Goal: Information Seeking & Learning: Find specific fact

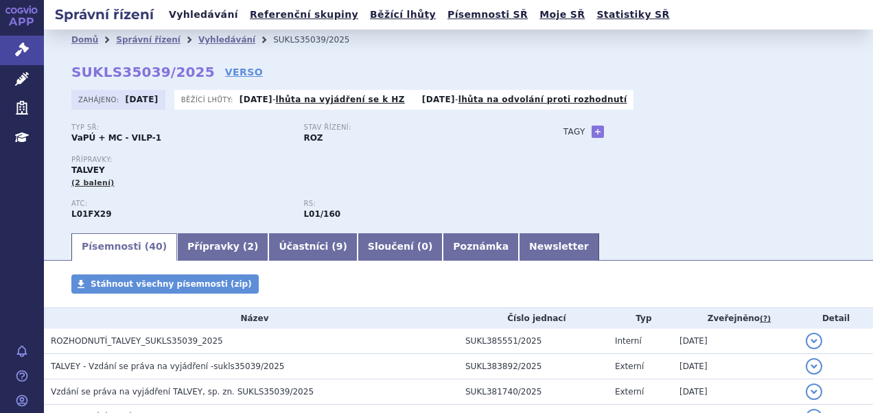
click at [198, 10] on link "Vyhledávání" at bounding box center [204, 14] width 78 height 19
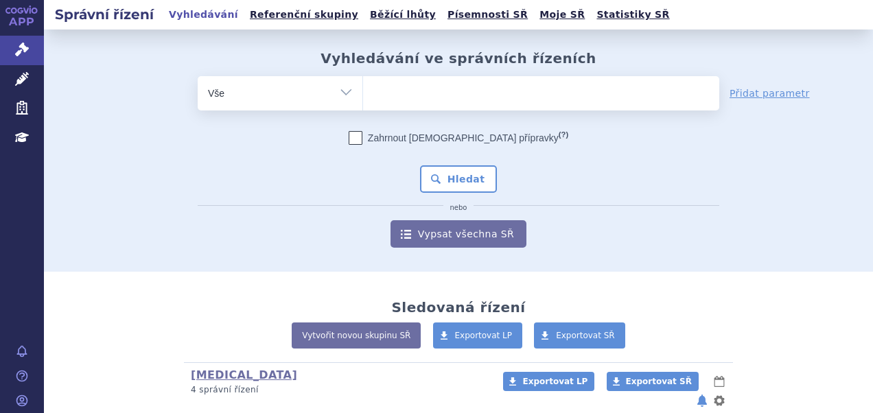
click at [478, 93] on ul at bounding box center [541, 90] width 356 height 29
click at [363, 93] on select at bounding box center [363, 93] width 1 height 34
paste input "SUKLS274314/2024"
type input "SUKLS274314/2024"
select select "SUKLS274314/2024"
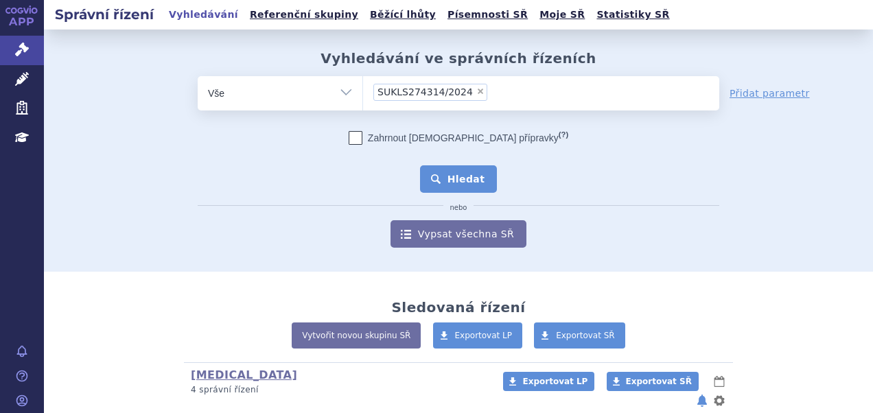
click at [463, 174] on button "Hledat" at bounding box center [459, 178] width 78 height 27
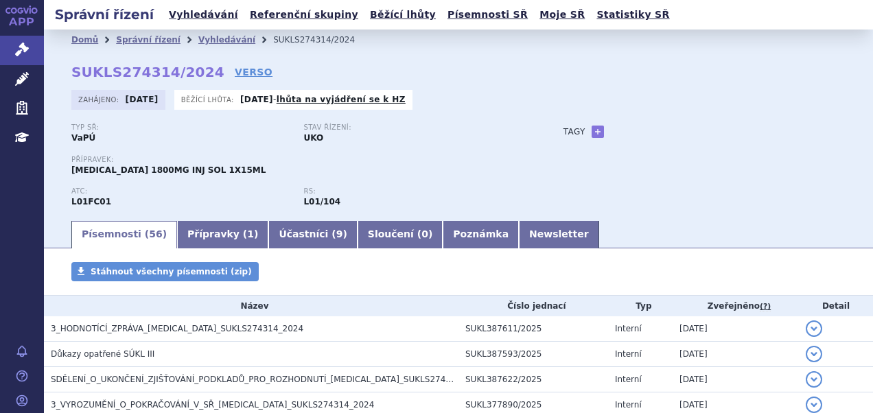
drag, startPoint x: 0, startPoint y: 0, endPoint x: 126, endPoint y: 139, distance: 187.6
click at [126, 137] on div "Typ SŘ: VaPÚ" at bounding box center [187, 134] width 232 height 21
click at [188, 12] on link "Vyhledávání" at bounding box center [204, 14] width 78 height 19
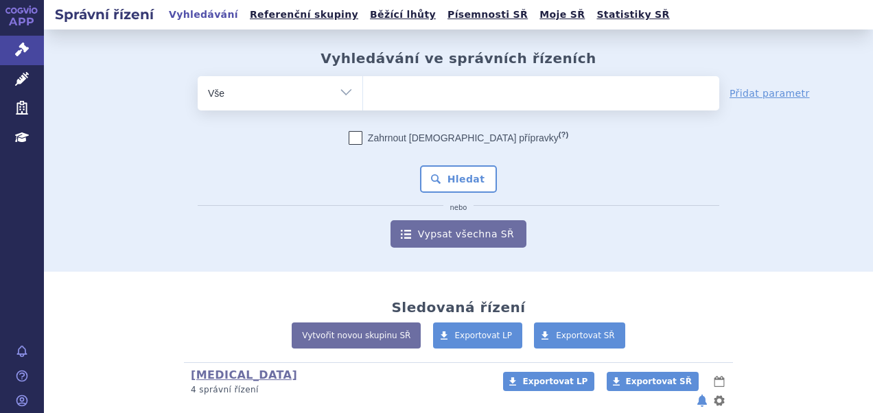
click at [419, 98] on ul at bounding box center [541, 90] width 356 height 29
click at [363, 98] on select at bounding box center [363, 93] width 1 height 34
paste input "SUKLS274314/2024"
type input "SUKLS274314/2024"
select select "SUKLS274314/2024"
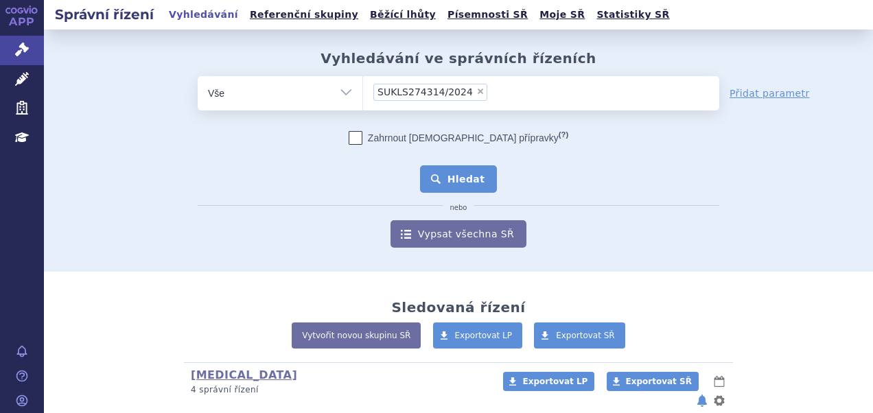
click at [438, 183] on button "Hledat" at bounding box center [459, 178] width 78 height 27
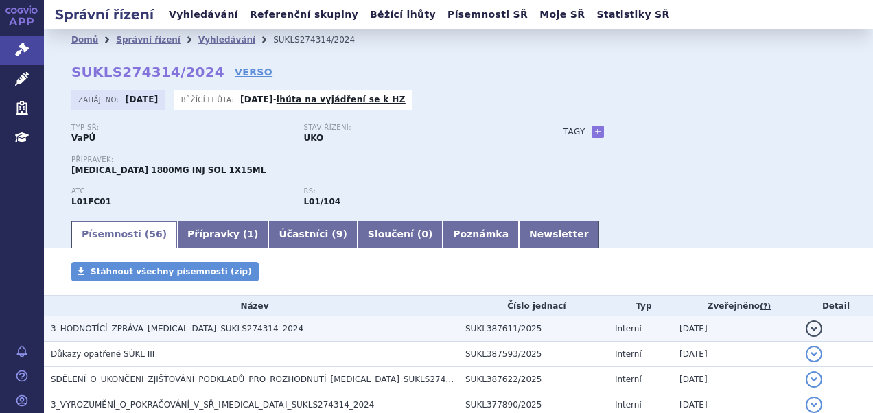
click at [234, 323] on h3 "3_HODNOTÍCÍ_ZPRÁVA_[MEDICAL_DATA]_SUKLS274314_2024" at bounding box center [255, 329] width 408 height 14
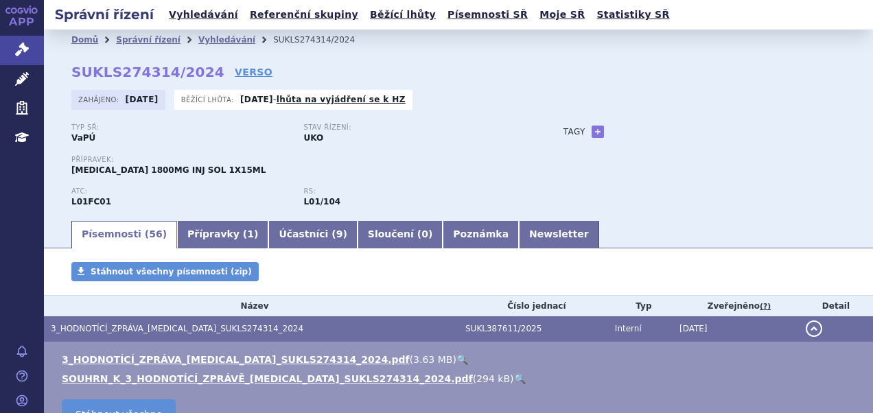
click at [457, 360] on link "🔍" at bounding box center [463, 359] width 12 height 11
drag, startPoint x: 74, startPoint y: 71, endPoint x: 197, endPoint y: 74, distance: 122.9
click at [197, 73] on strong "SUKLS274314/2024" at bounding box center [147, 72] width 153 height 16
copy strong "SUKLS274314/2024"
